Goal: Task Accomplishment & Management: Complete application form

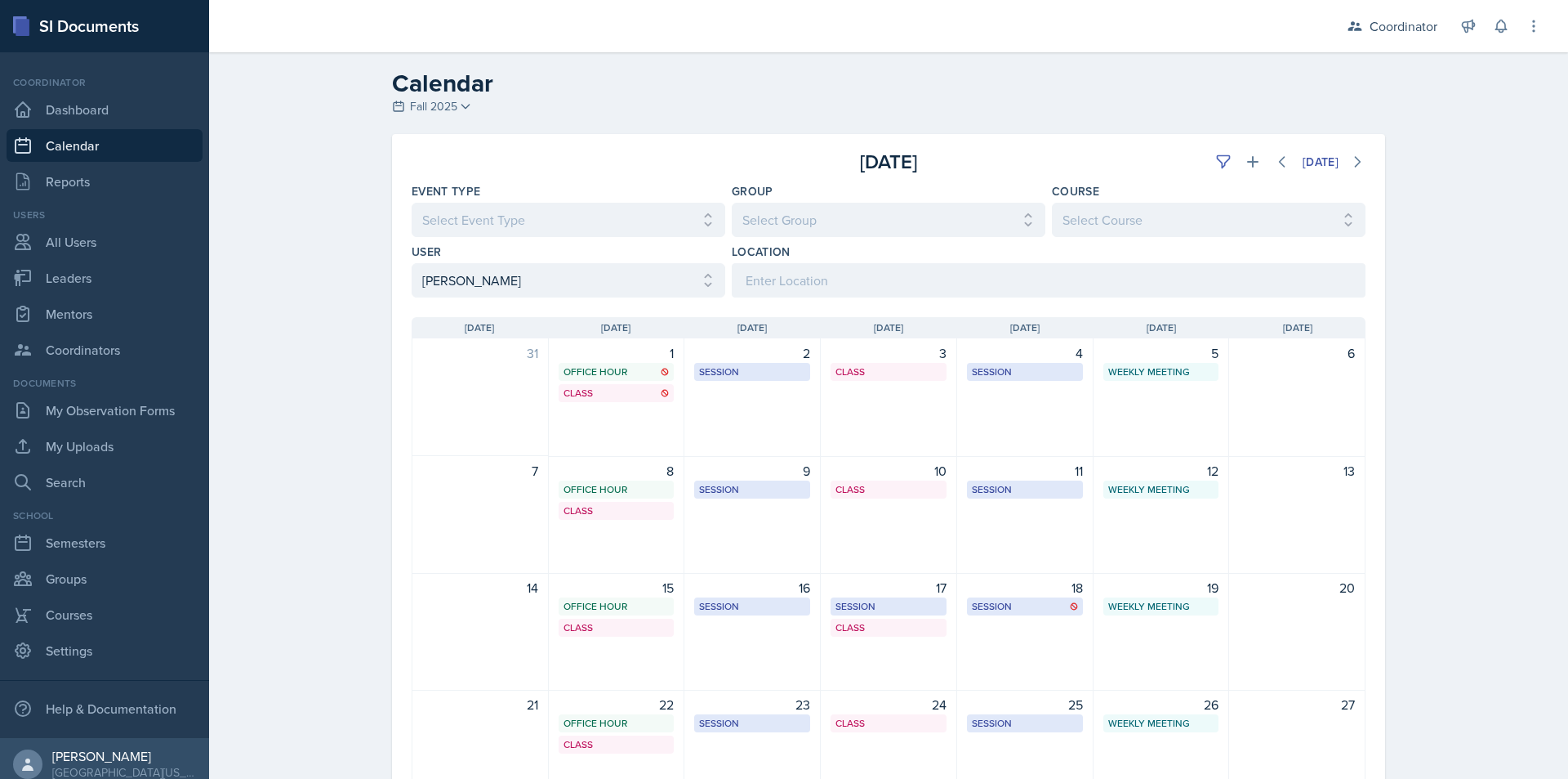
select select "ac46c631-71ac-4d39-a4fd-f2d8046ab2f5"
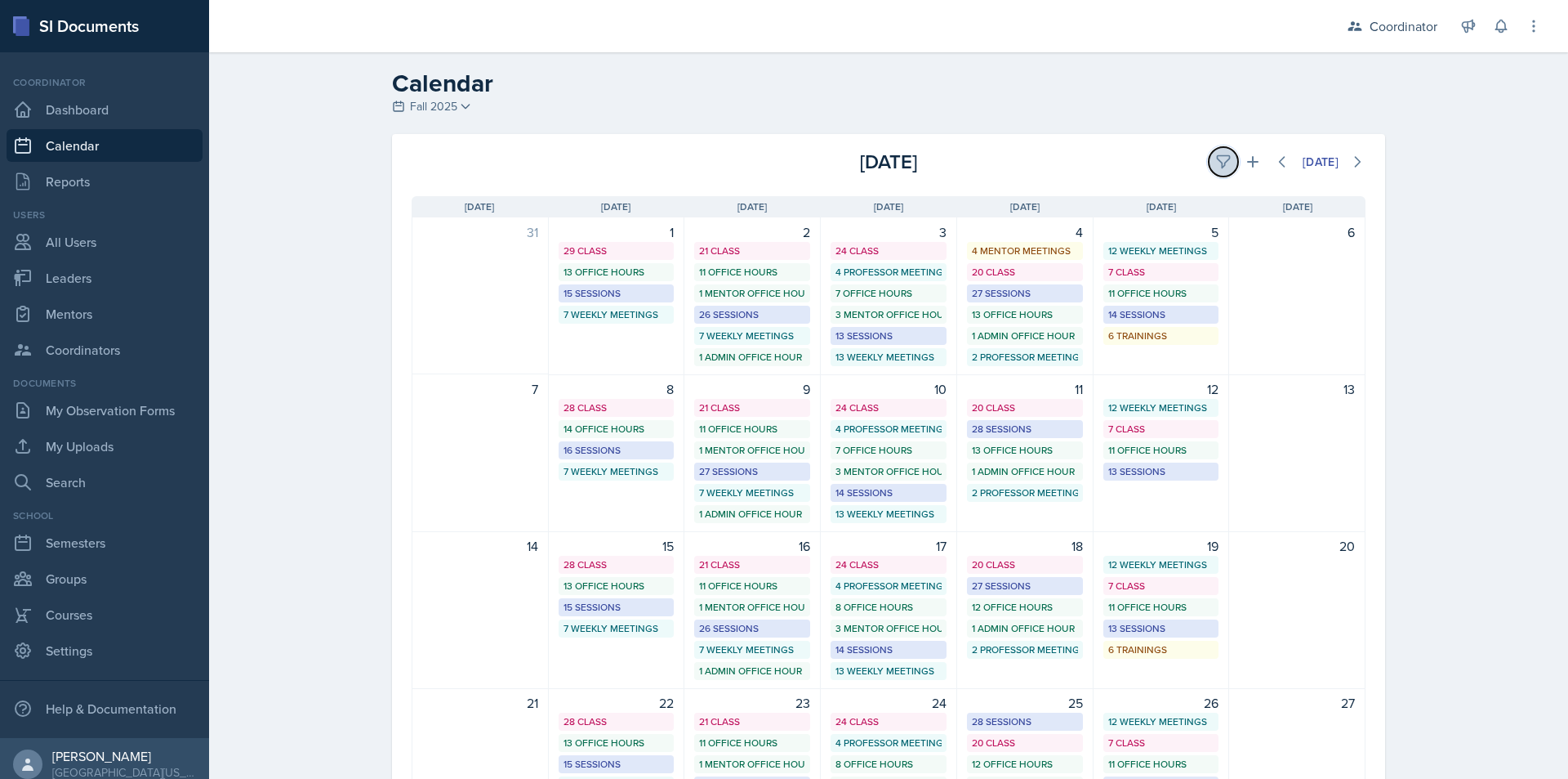
click at [1212, 153] on button at bounding box center [1223, 161] width 29 height 29
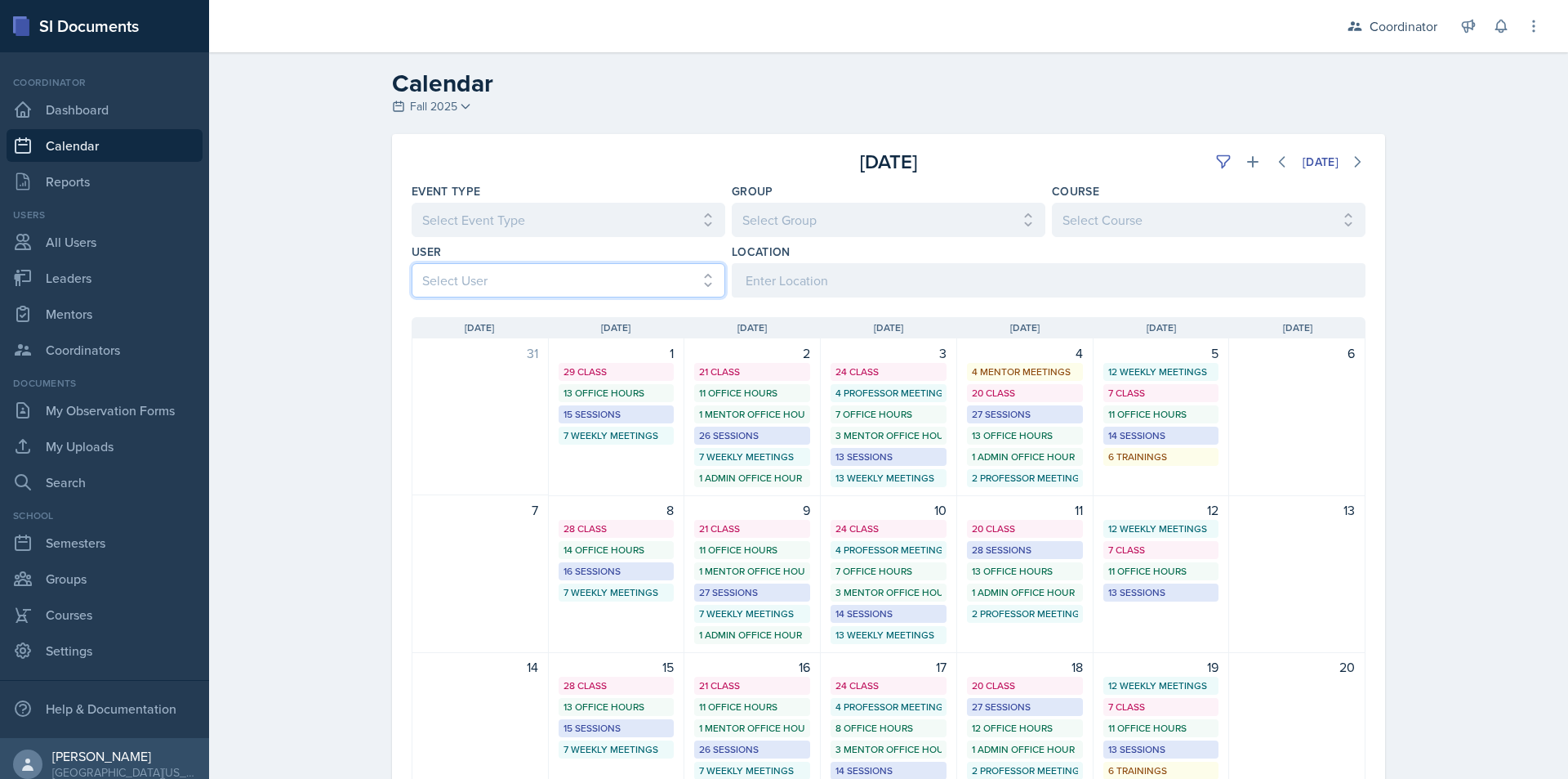
click at [565, 277] on select "Select User All [PERSON_NAME] [PERSON_NAME] [PERSON_NAME] [PERSON_NAME] [PERSON…" at bounding box center [568, 280] width 313 height 34
select select "71a78937-ea6b-424b-b8a0-be0e719c37d3"
click at [412, 263] on select "Select User All [PERSON_NAME] [PERSON_NAME] [PERSON_NAME] [PERSON_NAME] [PERSON…" at bounding box center [568, 280] width 313 height 34
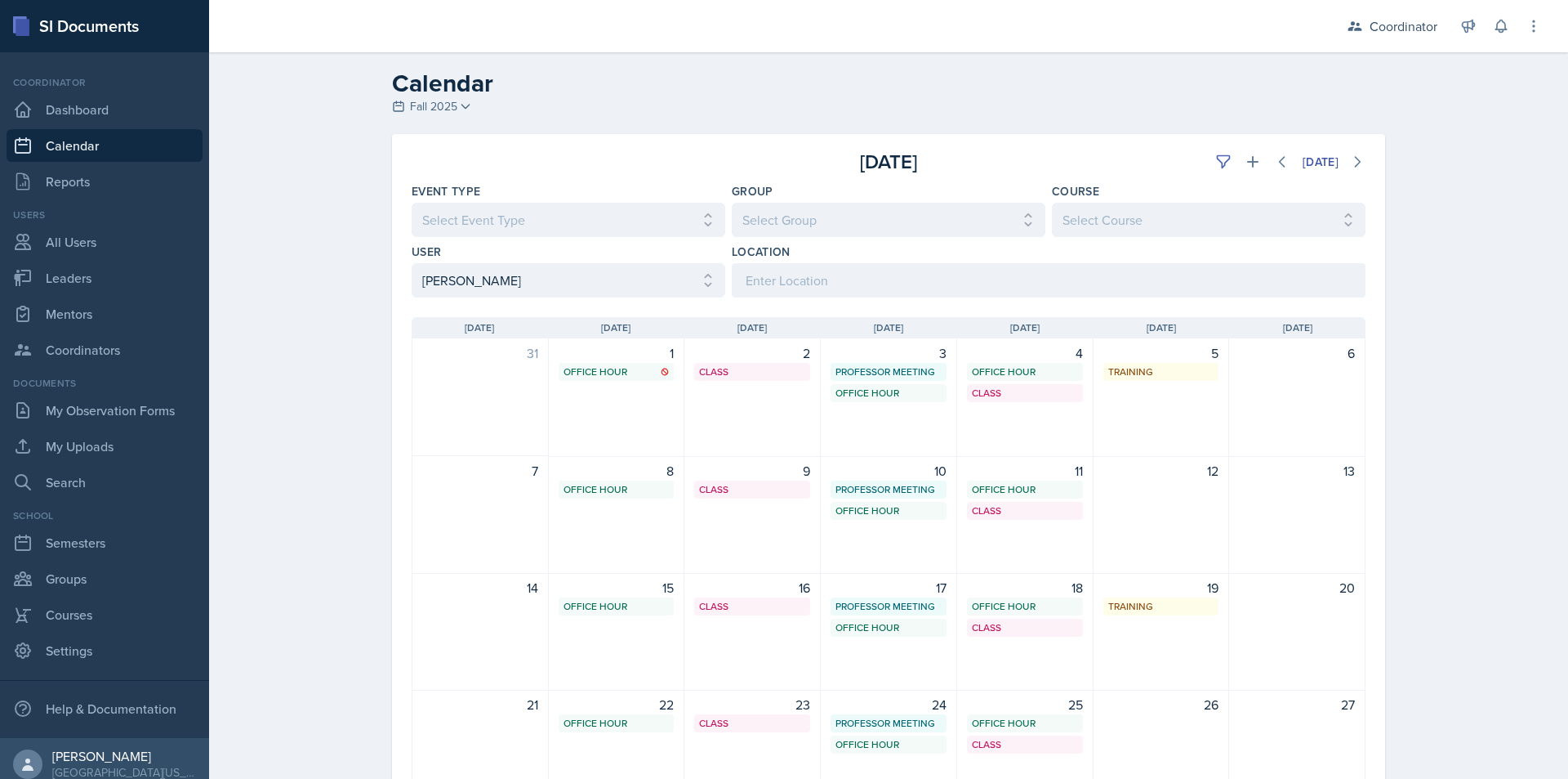
click at [315, 276] on div "Calendar Fall 2025 Fall 2025 Spring 2025 Fall 2024 Spring 2024 Fall 2023 Spring…" at bounding box center [889, 517] width 1359 height 931
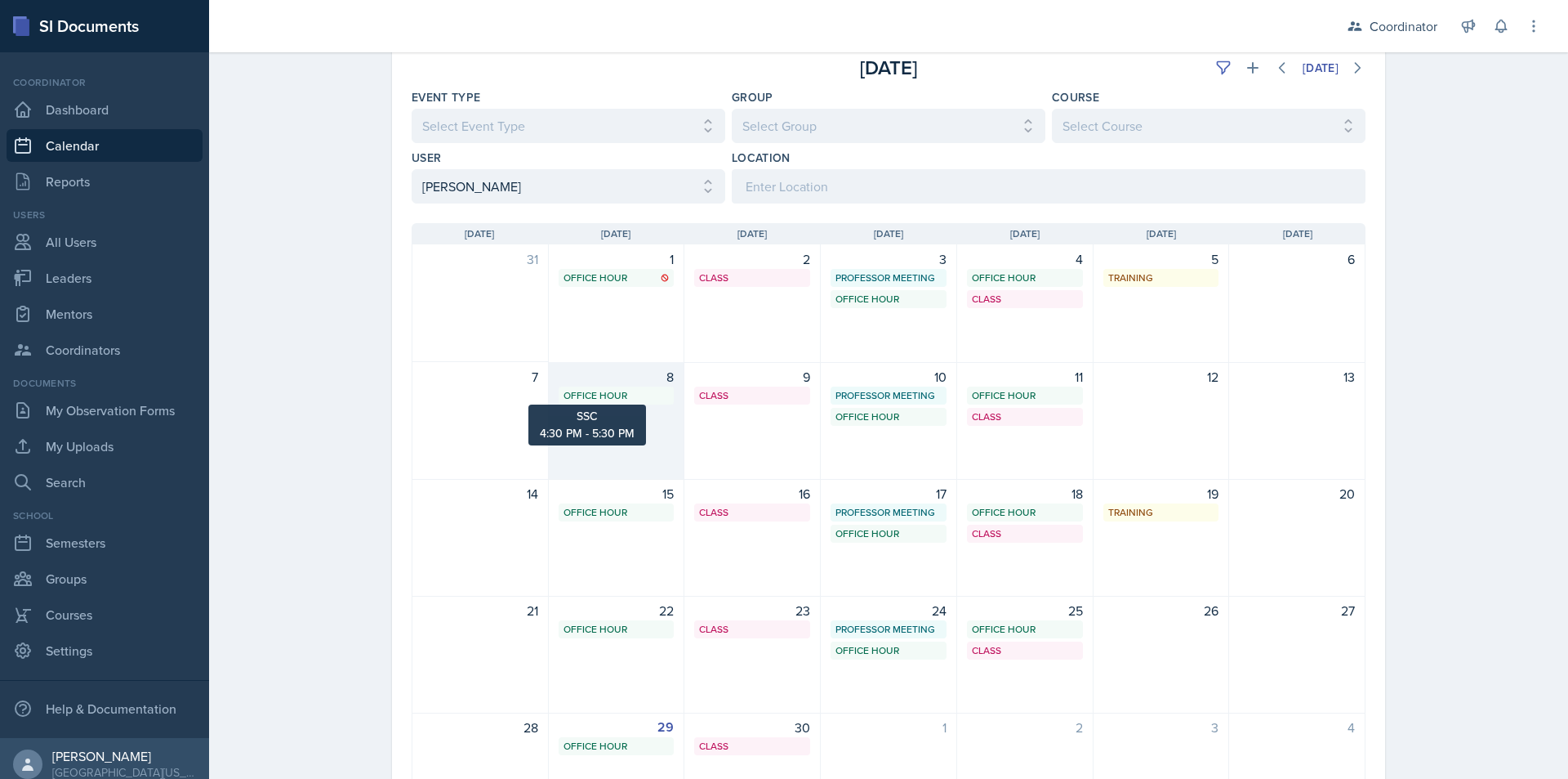
scroll to position [204, 0]
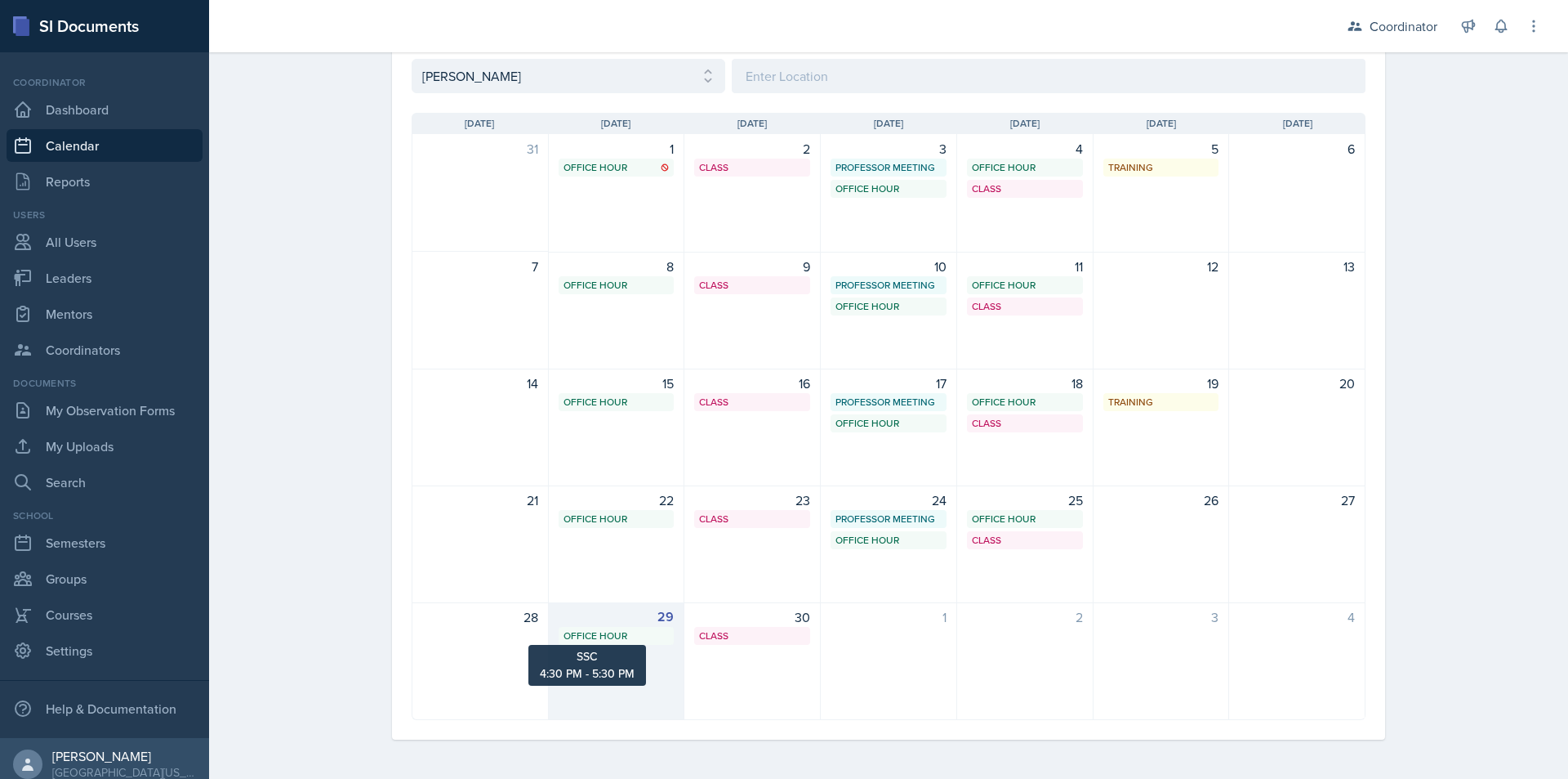
click at [627, 637] on div "Office Hour" at bounding box center [616, 635] width 106 height 15
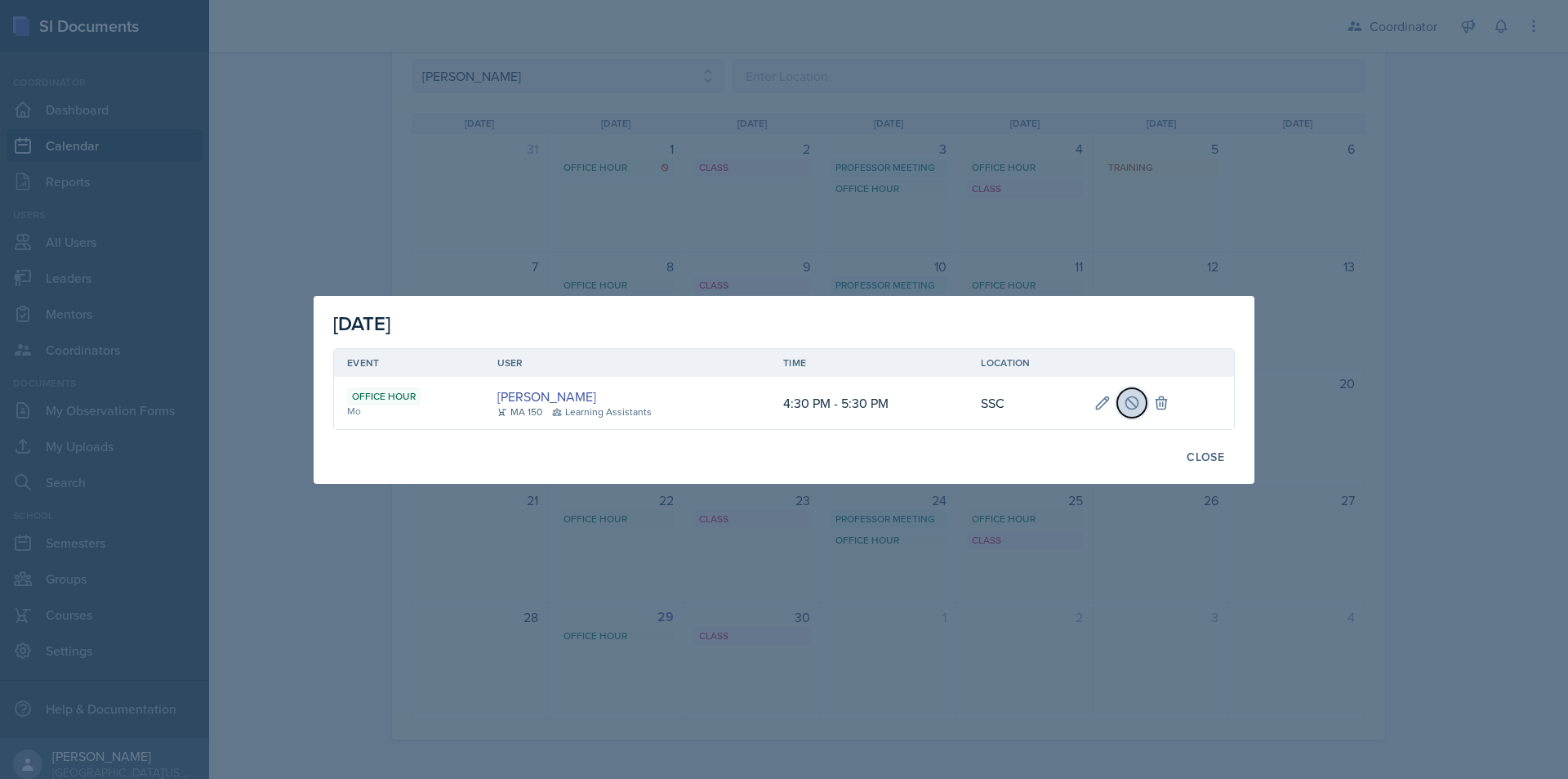
click at [1138, 407] on icon at bounding box center [1132, 402] width 16 height 16
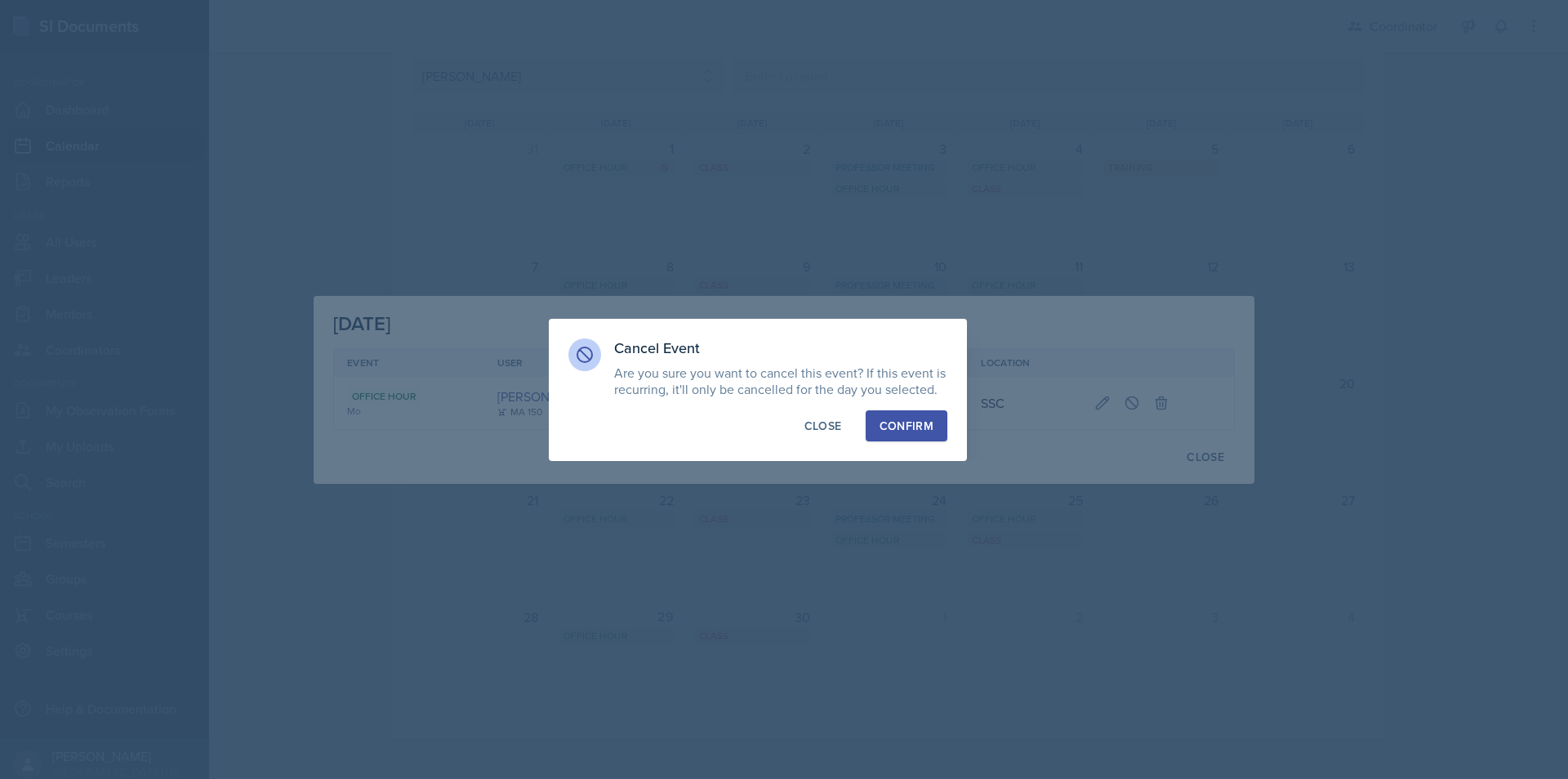
click at [888, 422] on div "Confirm" at bounding box center [906, 425] width 54 height 16
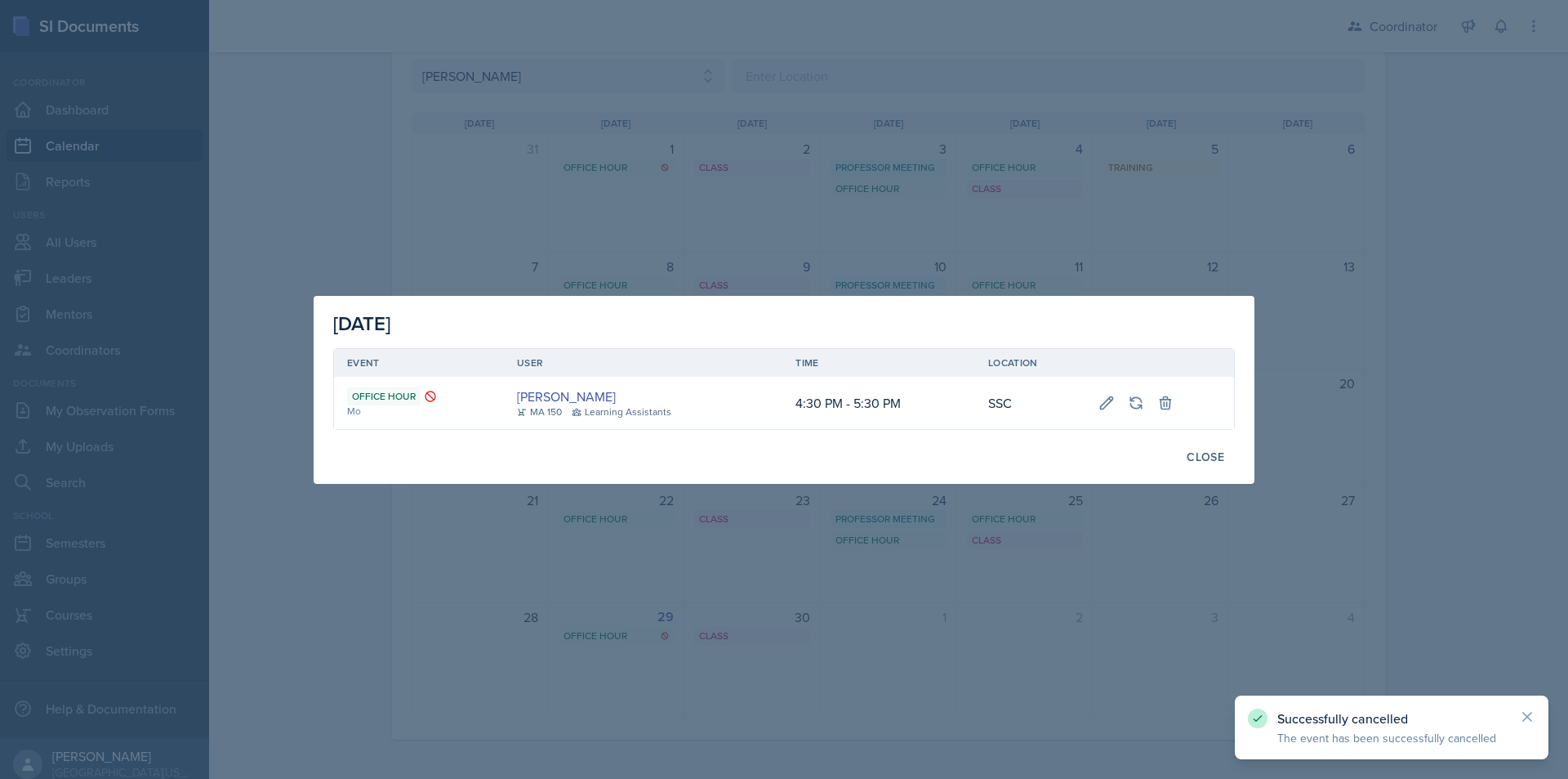
click at [1217, 258] on div at bounding box center [784, 389] width 1568 height 779
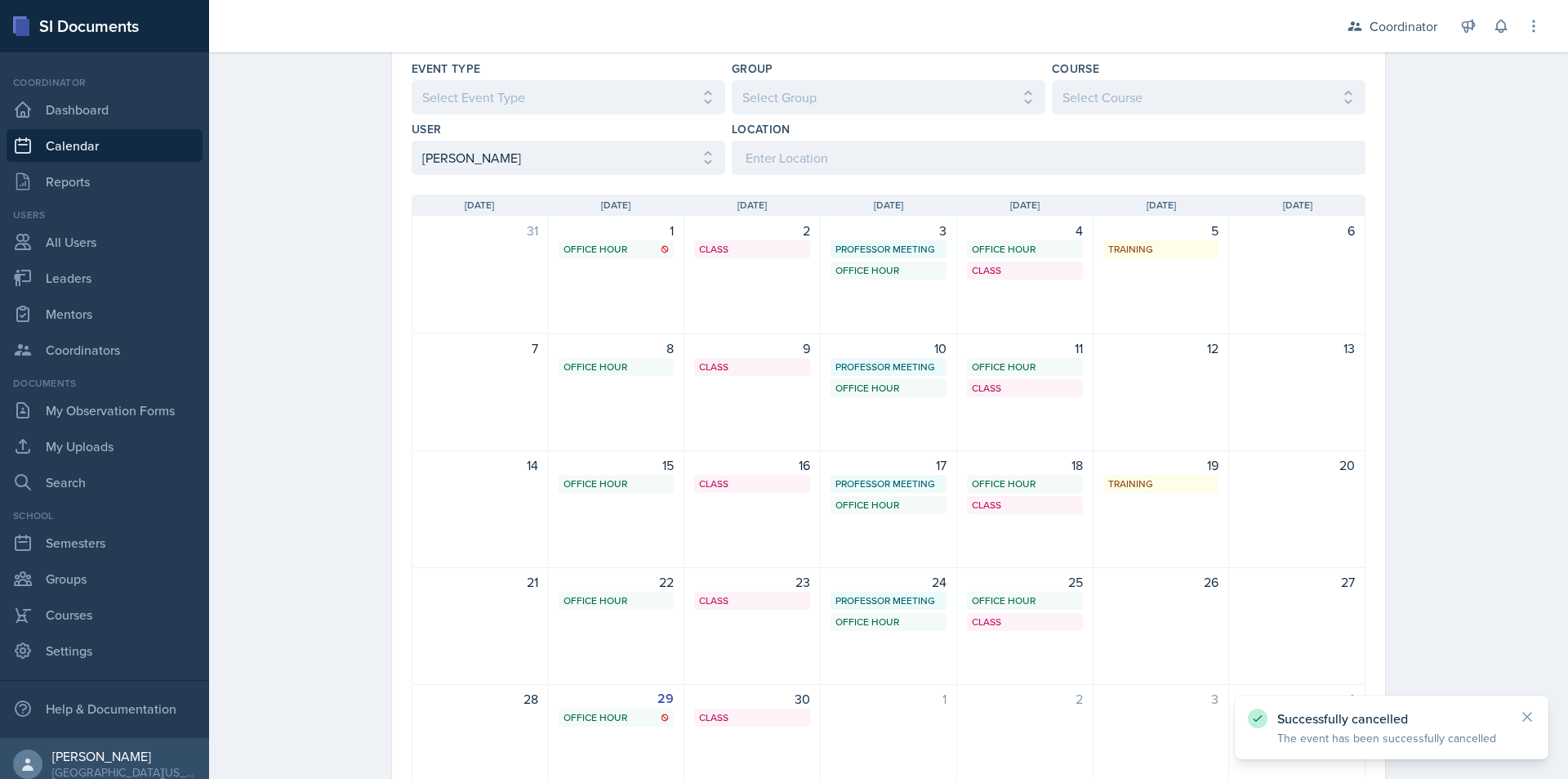
scroll to position [41, 0]
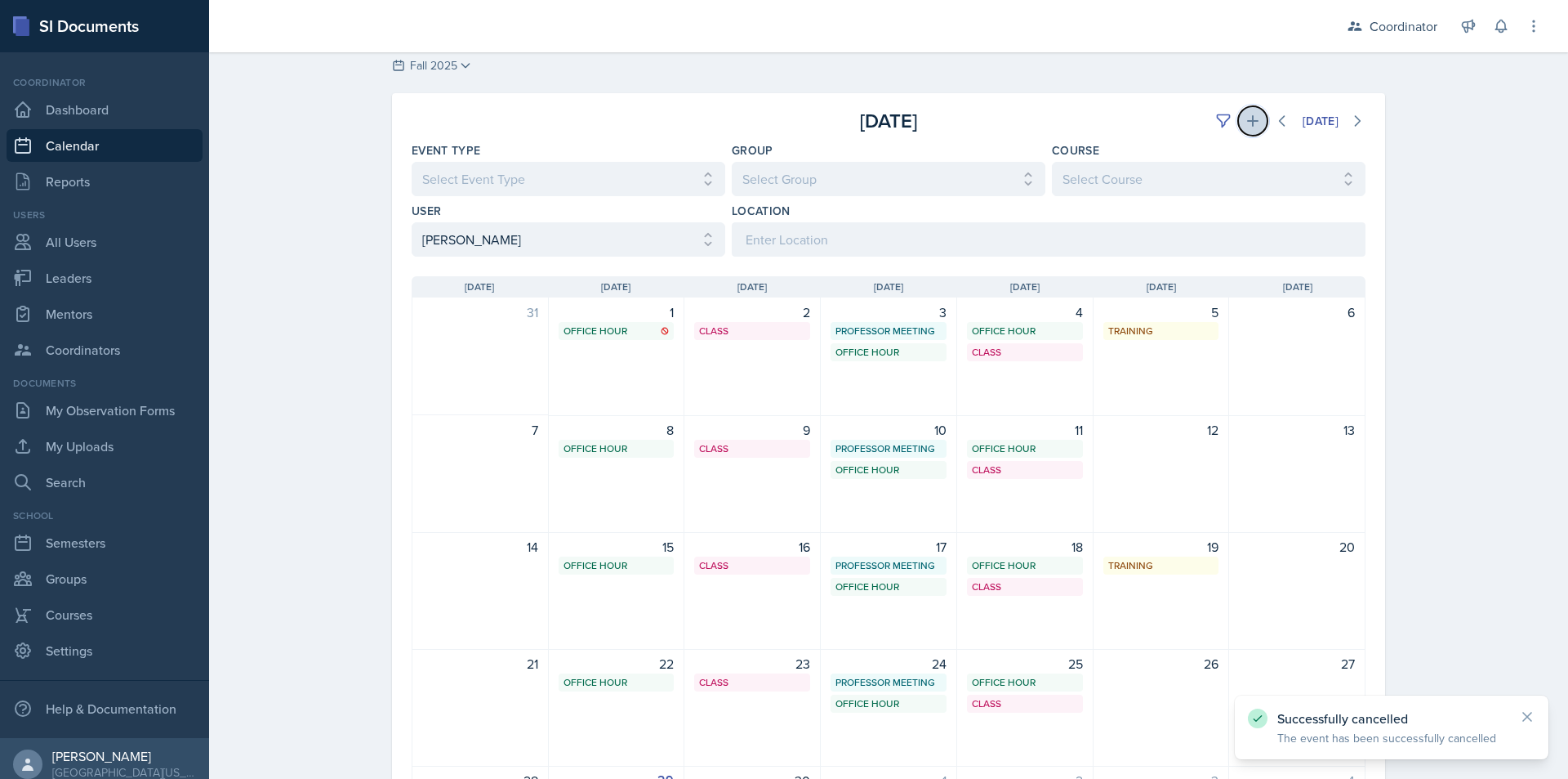
click at [1247, 122] on icon at bounding box center [1253, 121] width 11 height 11
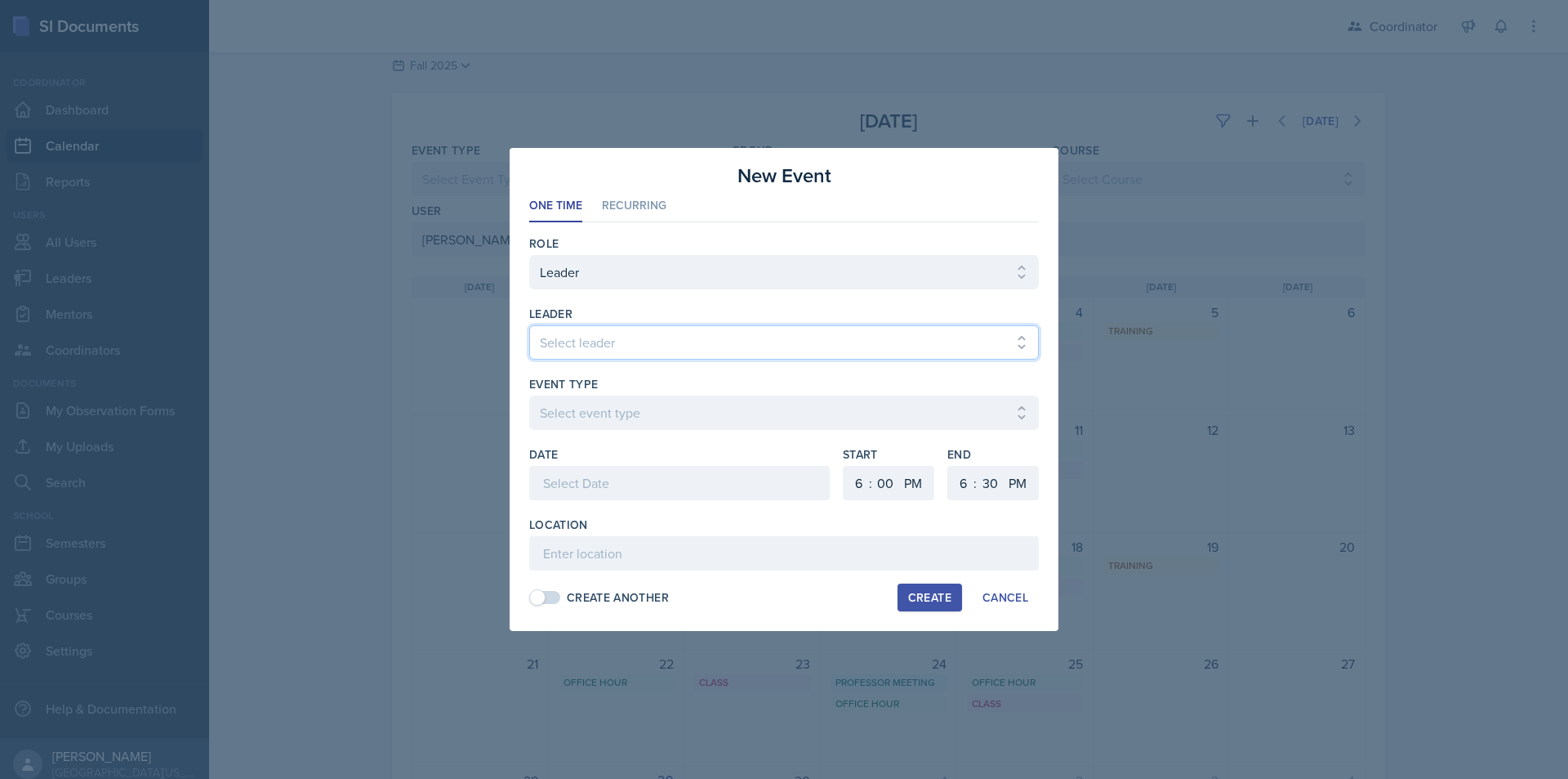
click at [613, 334] on select "Select leader [PERSON_NAME] [PERSON_NAME] [PERSON_NAME] [PERSON_NAME] [PERSON_N…" at bounding box center [784, 342] width 510 height 34
select select "58e311bd-94d5-47be-9803-f6c23ef04a2c"
click at [530, 325] on select "Select leader [PERSON_NAME] [PERSON_NAME] [PERSON_NAME] [PERSON_NAME] [PERSON_N…" at bounding box center [784, 342] width 510 height 34
click at [610, 415] on select "Select event type Admin Office Hour Cal Workshop Class Class Announcement LA Pe…" at bounding box center [784, 413] width 510 height 34
select select "711e3089-b526-4ace-8ef7-b628edcb7570"
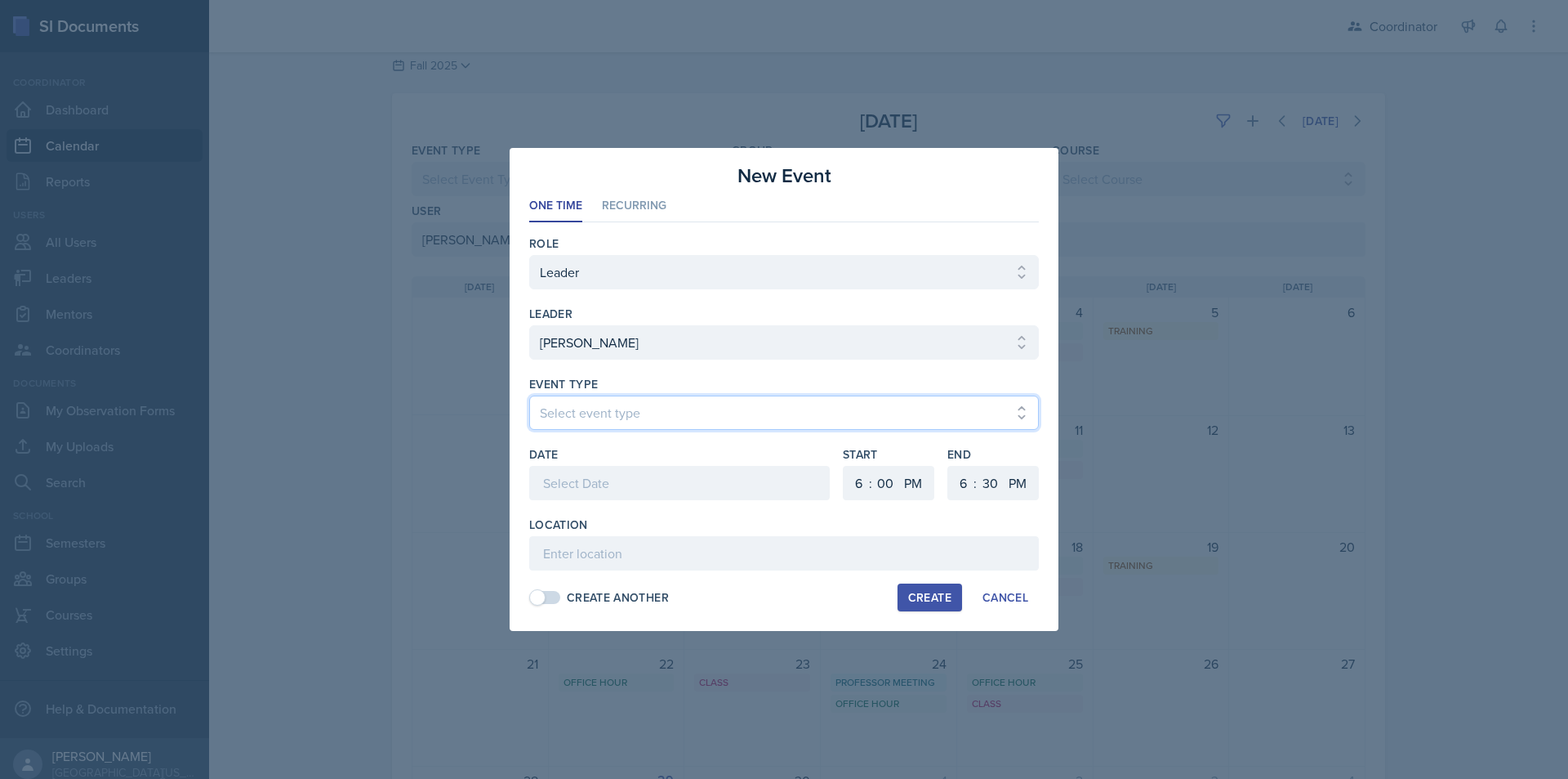
click at [530, 396] on select "Select event type Admin Office Hour Cal Workshop Class Class Announcement LA Pe…" at bounding box center [784, 413] width 510 height 34
click at [616, 477] on div at bounding box center [680, 483] width 300 height 34
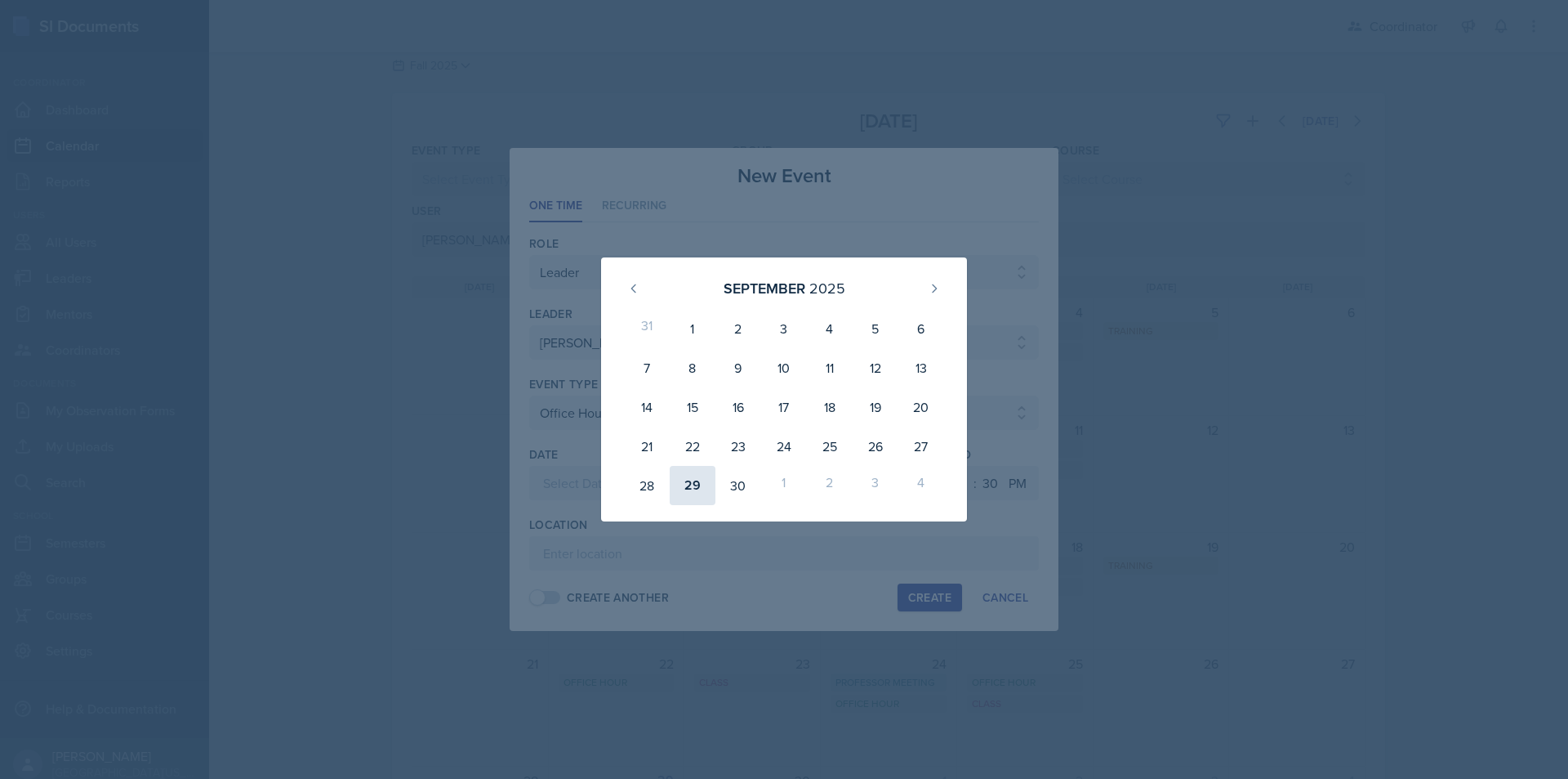
click at [695, 492] on div "29" at bounding box center [693, 485] width 45 height 40
type input "[DATE]"
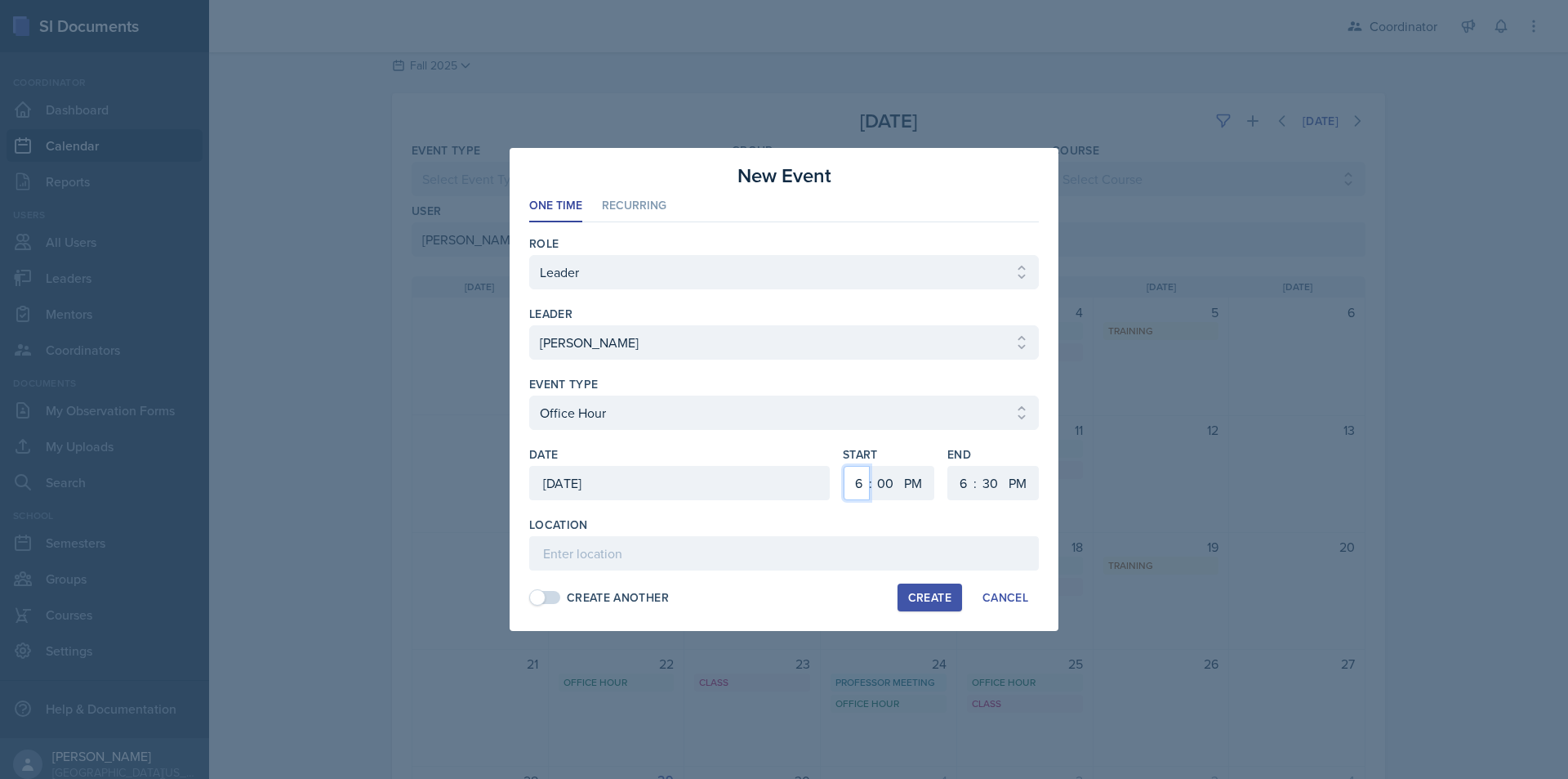
click at [858, 481] on select "1 2 3 4 5 6 7 8 9 10 11 12" at bounding box center [857, 483] width 26 height 34
select select "5"
click at [844, 466] on select "1 2 3 4 5 6 7 8 9 10 11 12" at bounding box center [857, 483] width 26 height 34
click at [962, 481] on select "1 2 3 4 5 6 7 8 9 10 11 12" at bounding box center [962, 483] width 26 height 34
click at [991, 488] on select "00 05 10 15 20 25 30 35 40 45 50 55" at bounding box center [990, 483] width 26 height 34
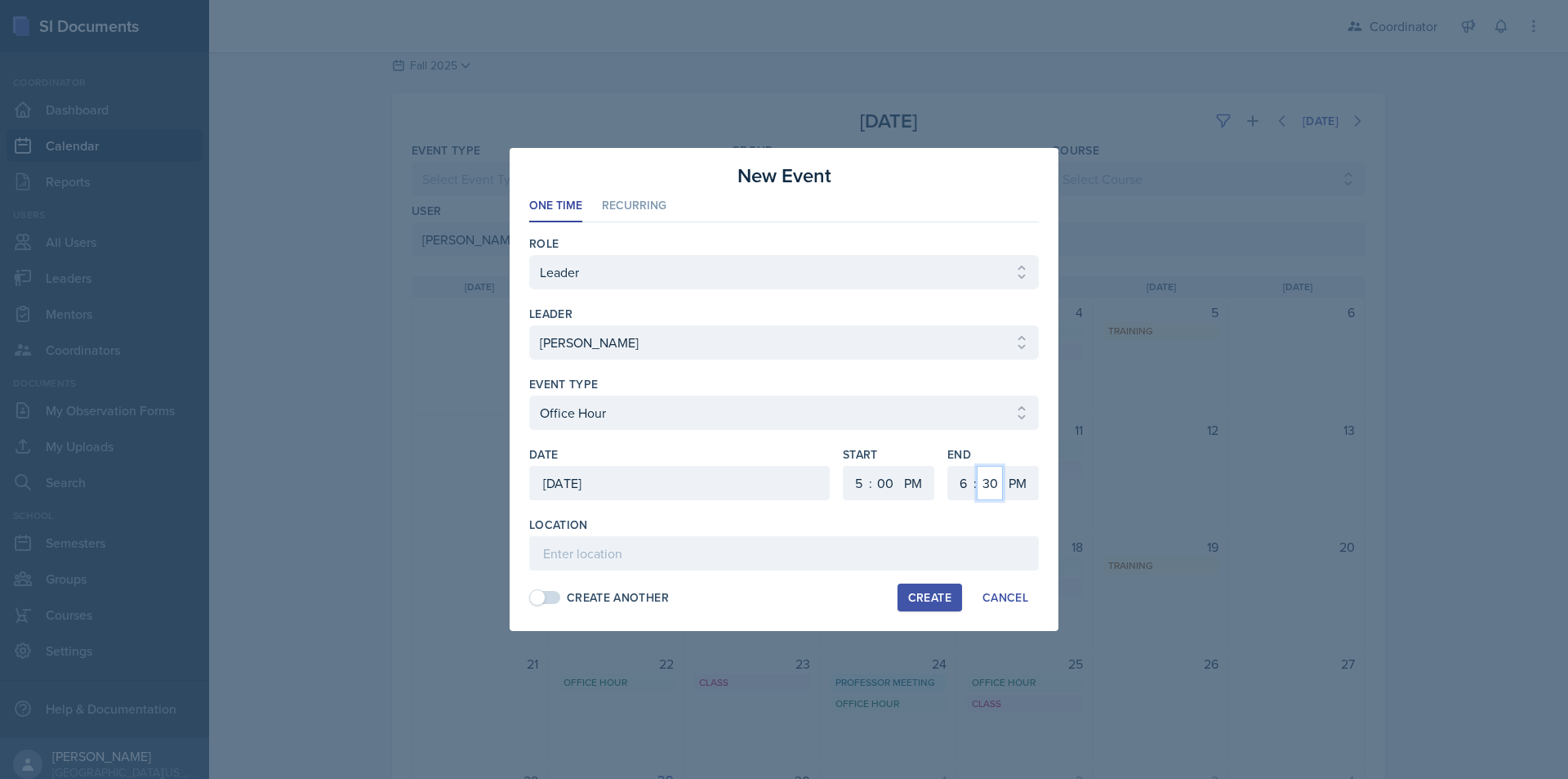
select select "0"
click at [977, 466] on select "00 05 10 15 20 25 30 35 40 45 50 55" at bounding box center [990, 483] width 26 height 34
click at [816, 555] on input at bounding box center [784, 553] width 510 height 34
type input "SSC"
click at [919, 592] on div "Create" at bounding box center [930, 598] width 43 height 13
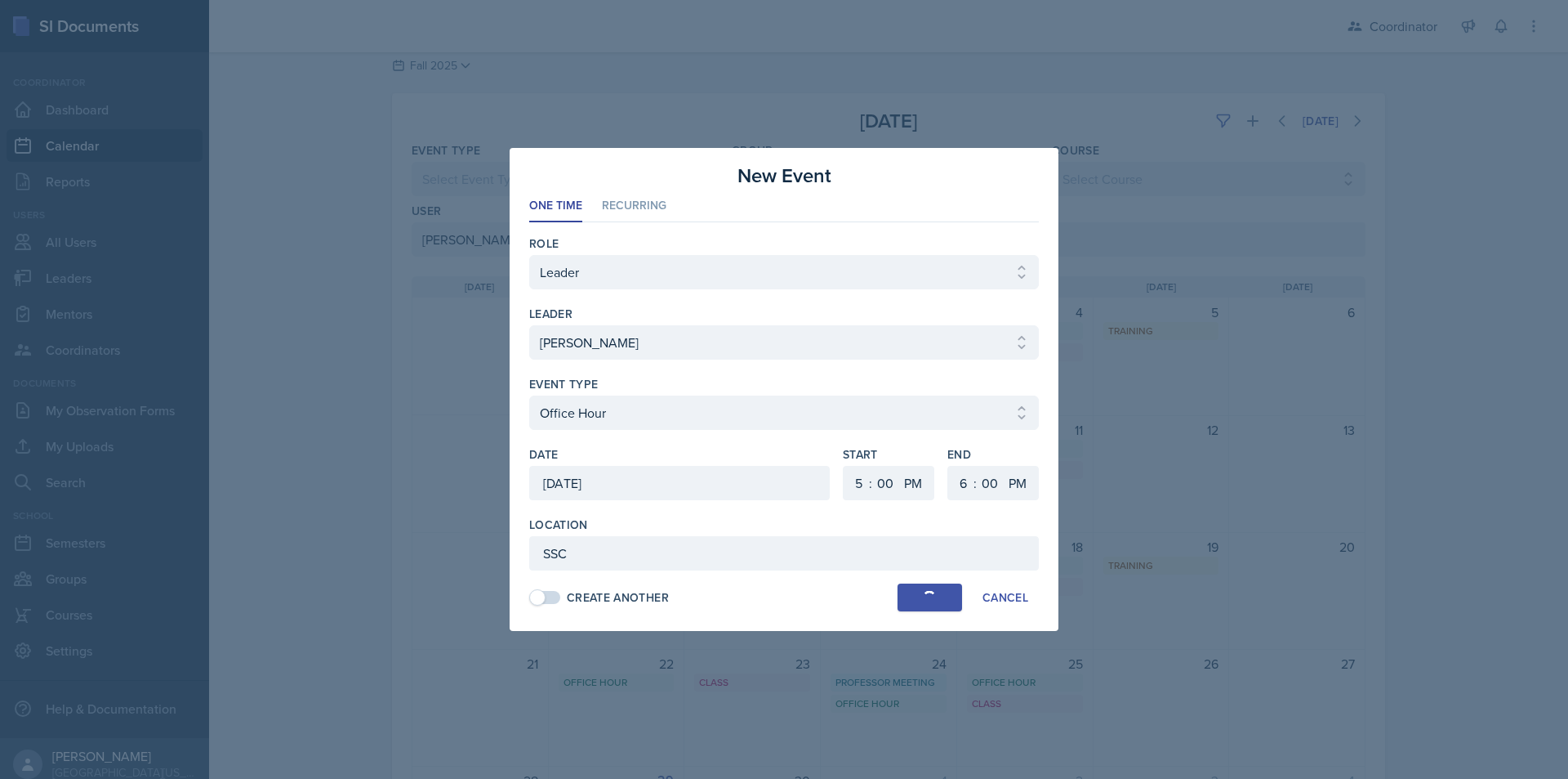
select select
select select "6"
select select "30"
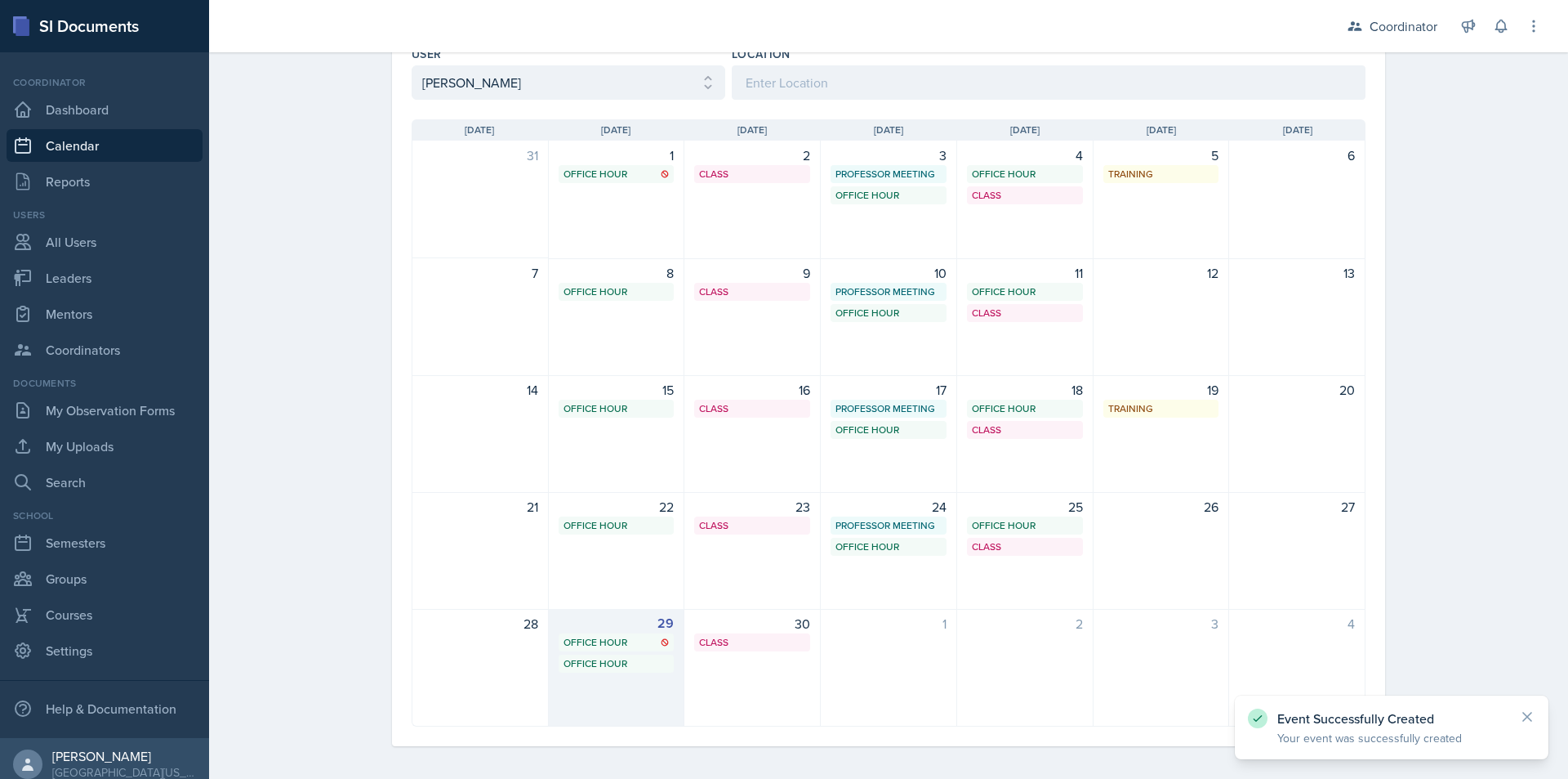
scroll to position [204, 0]
